Goal: Information Seeking & Learning: Check status

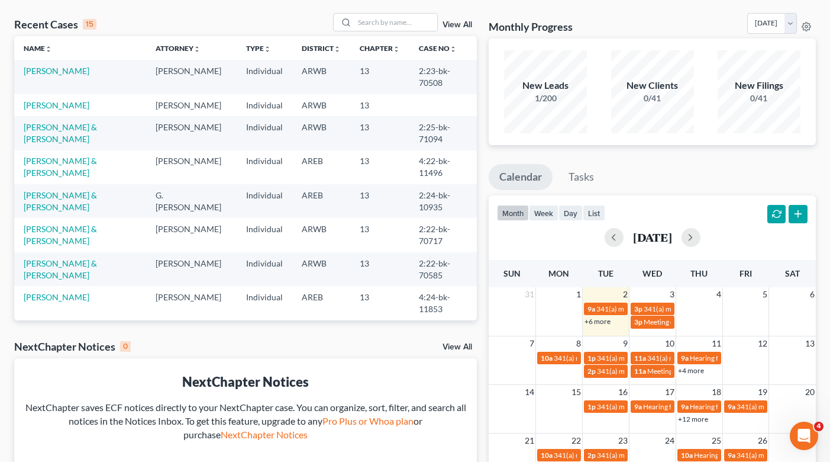
click at [602, 318] on link "+6 more" at bounding box center [598, 321] width 26 height 9
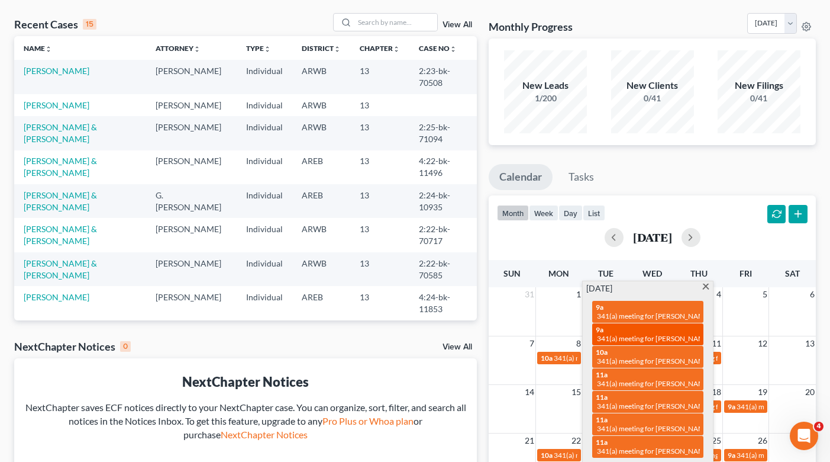
click at [669, 330] on div "9a 341(a) meeting for Gregory A Sabo and Candace M Sabo" at bounding box center [648, 334] width 104 height 18
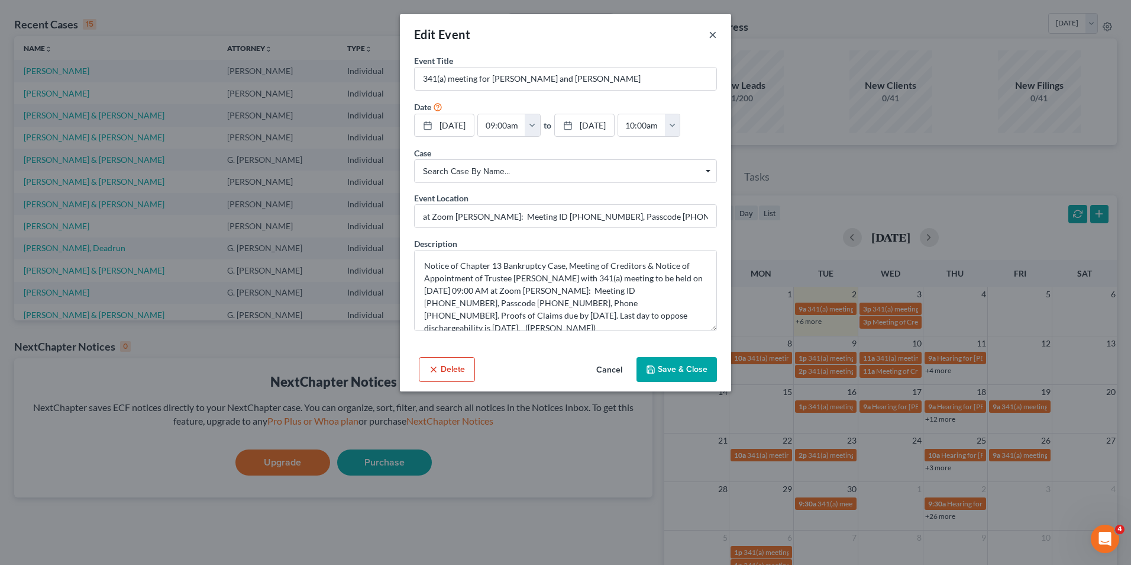
click at [714, 38] on button "×" at bounding box center [713, 34] width 8 height 14
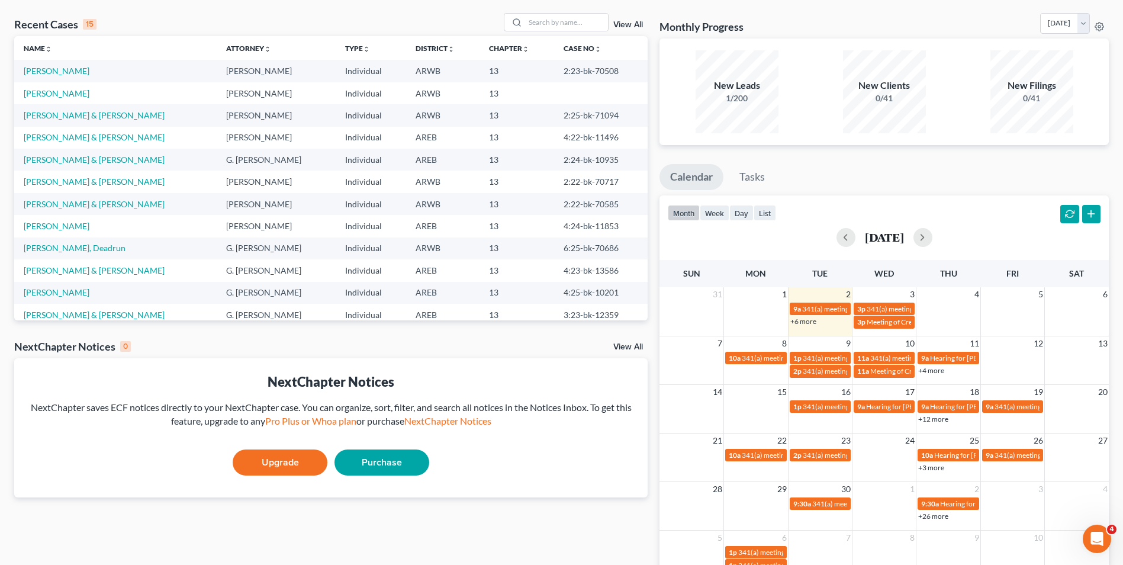
click at [811, 324] on link "+6 more" at bounding box center [803, 321] width 26 height 9
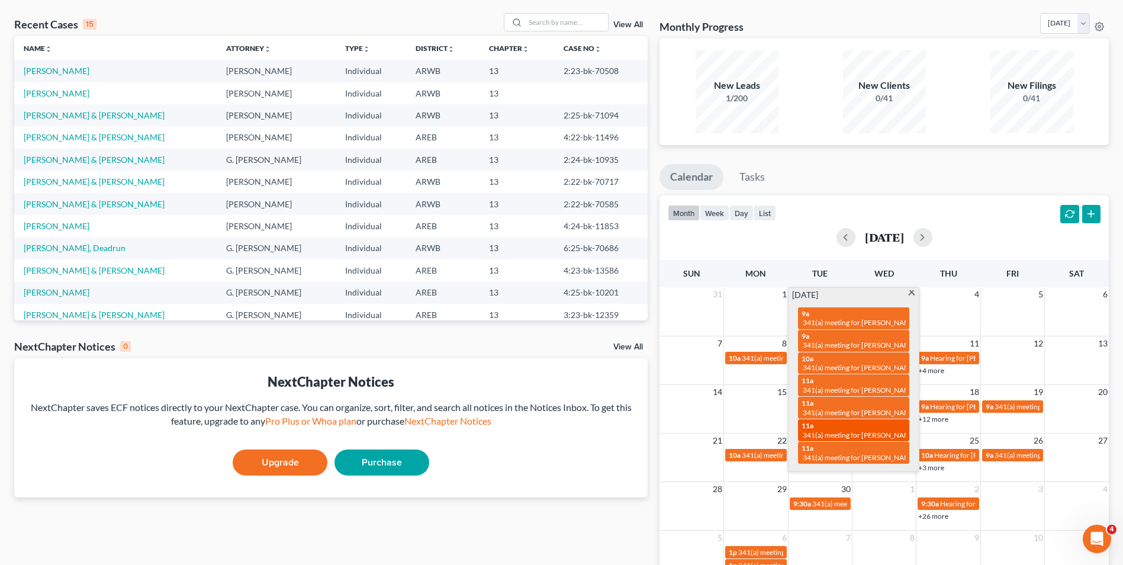
click at [836, 430] on span "341(a) meeting for [PERSON_NAME]" at bounding box center [859, 434] width 114 height 9
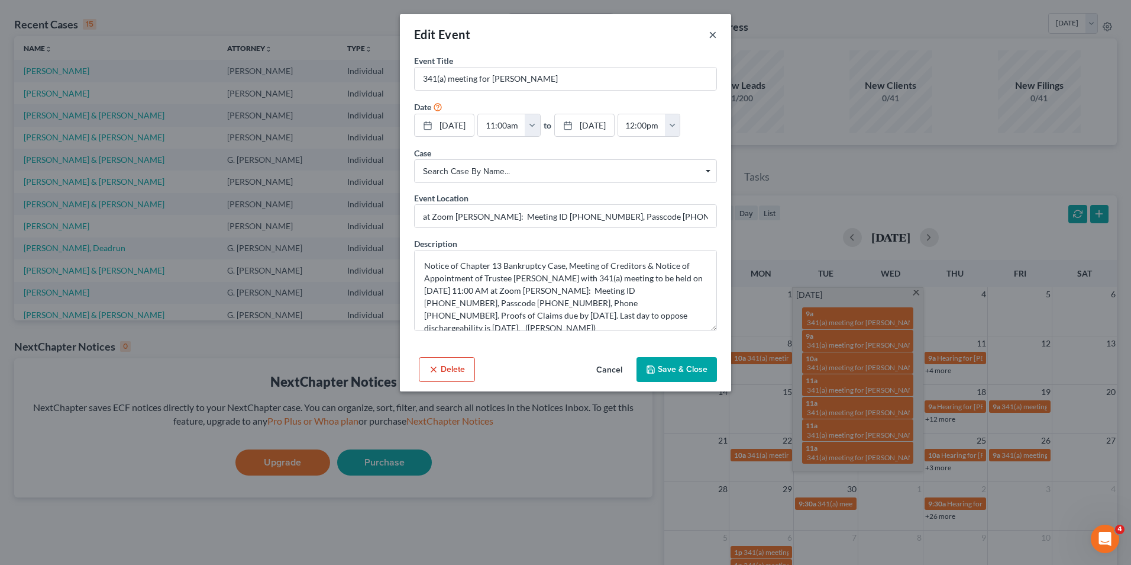
click at [711, 34] on button "×" at bounding box center [713, 34] width 8 height 14
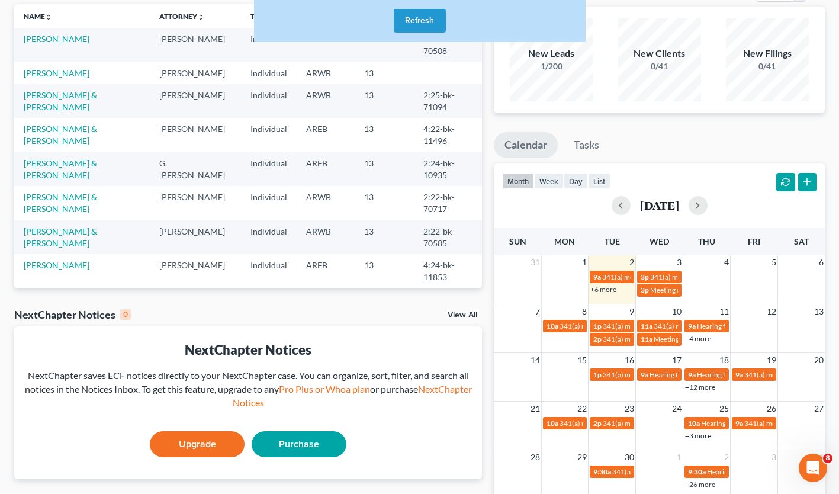
click at [699, 432] on link "+3 more" at bounding box center [698, 435] width 26 height 9
